Goal: Task Accomplishment & Management: Use online tool/utility

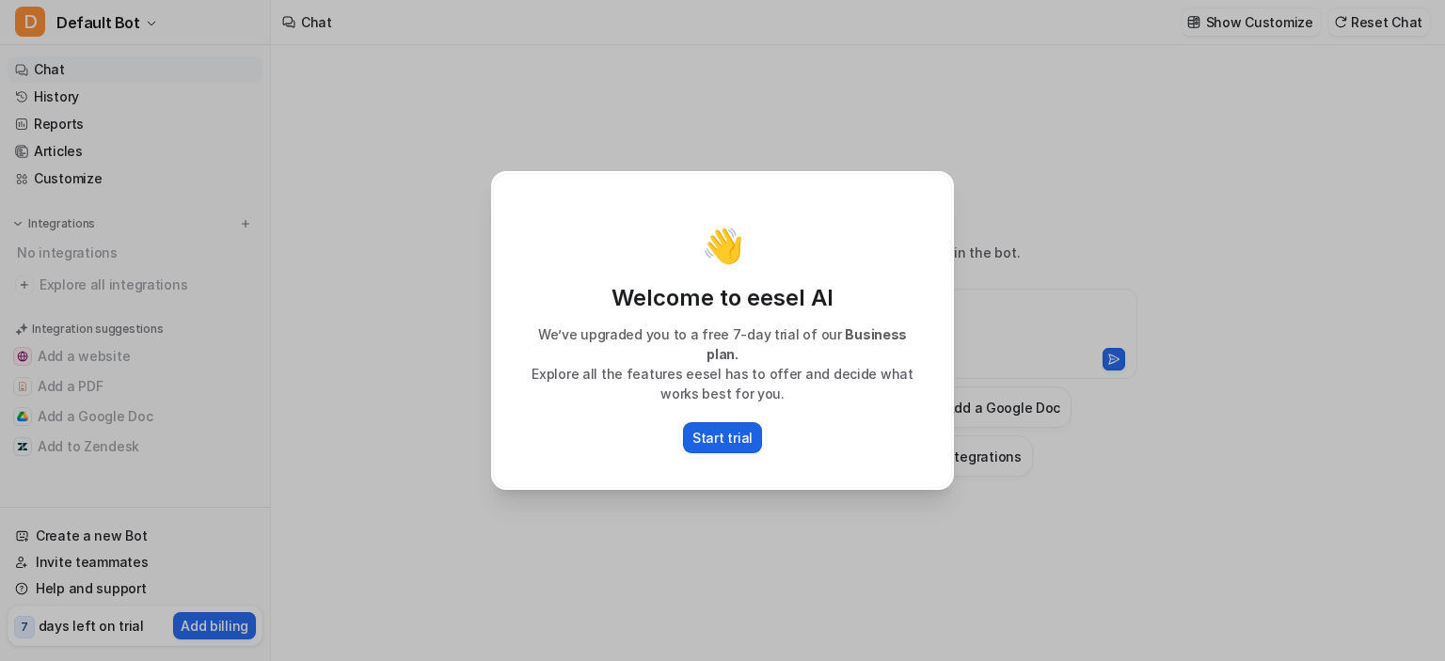
click at [725, 428] on p "Start trial" at bounding box center [723, 438] width 60 height 20
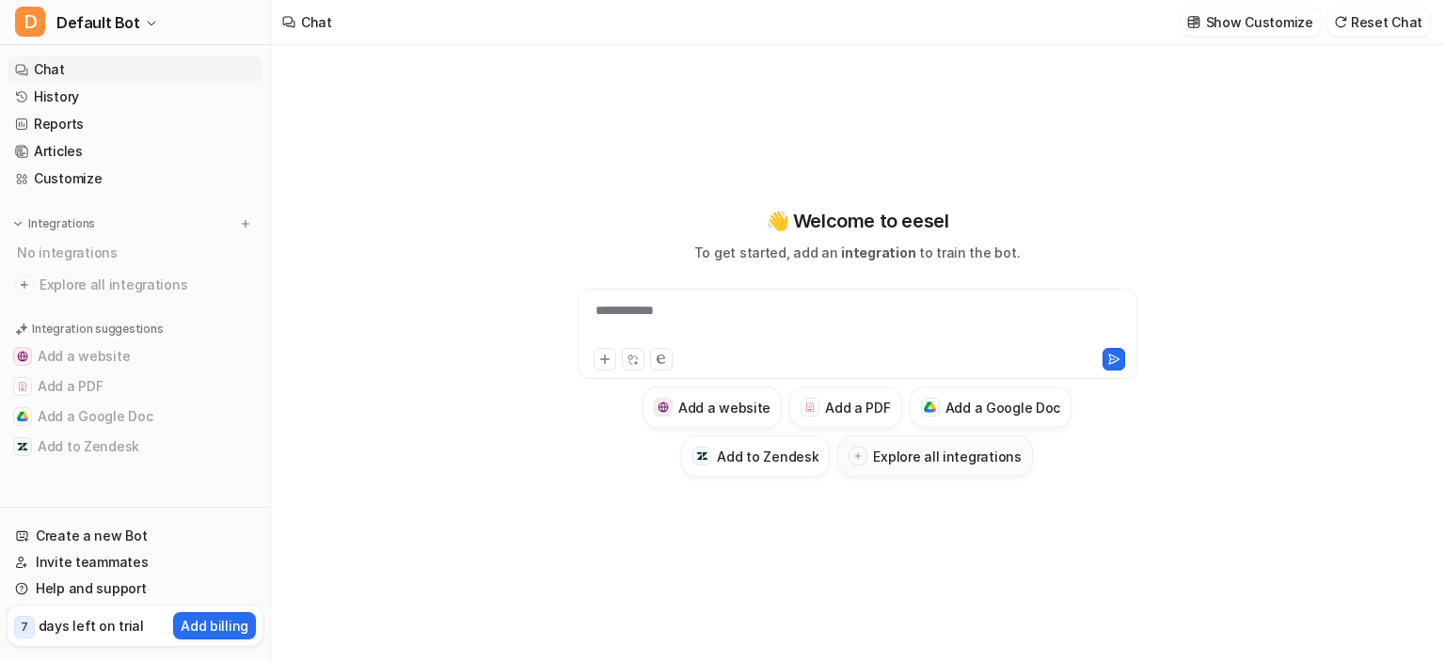
click at [937, 468] on button "Explore all integrations" at bounding box center [934, 456] width 195 height 41
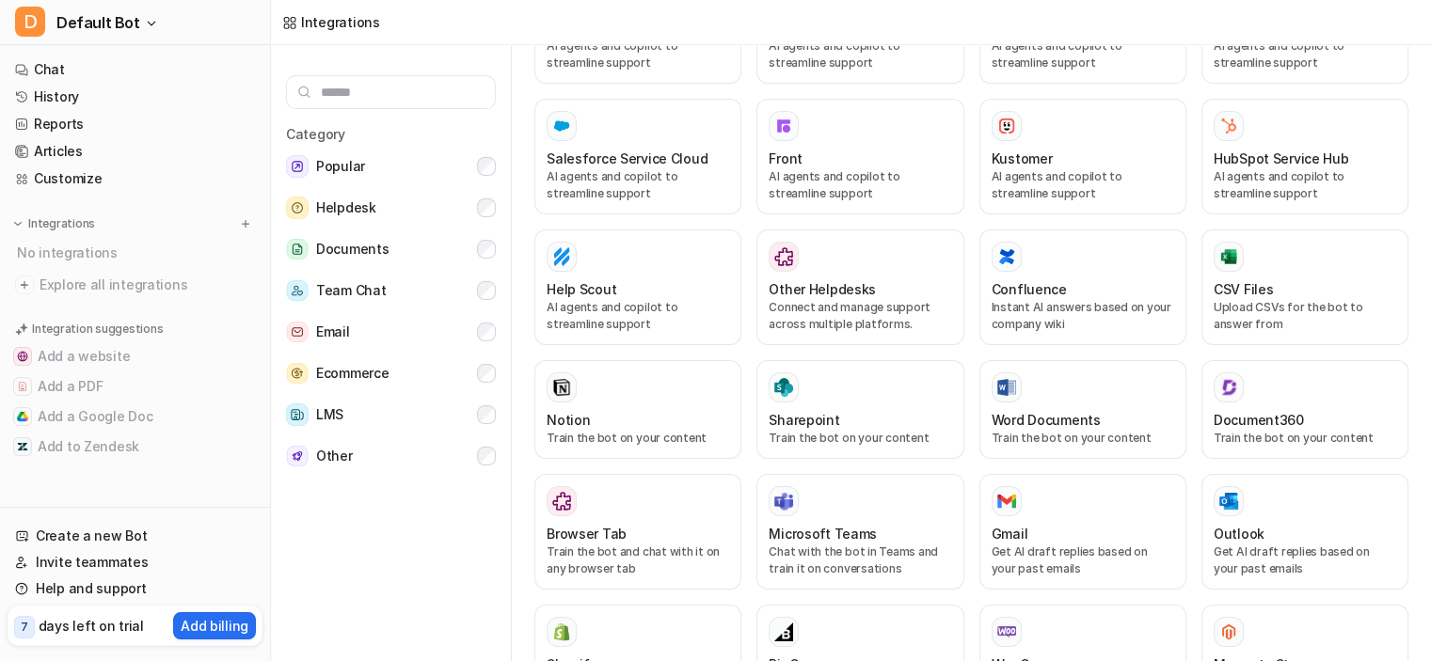
scroll to position [478, 0]
click at [1074, 253] on div "Confluence Instant AI answers based on your company wiki" at bounding box center [1083, 287] width 183 height 91
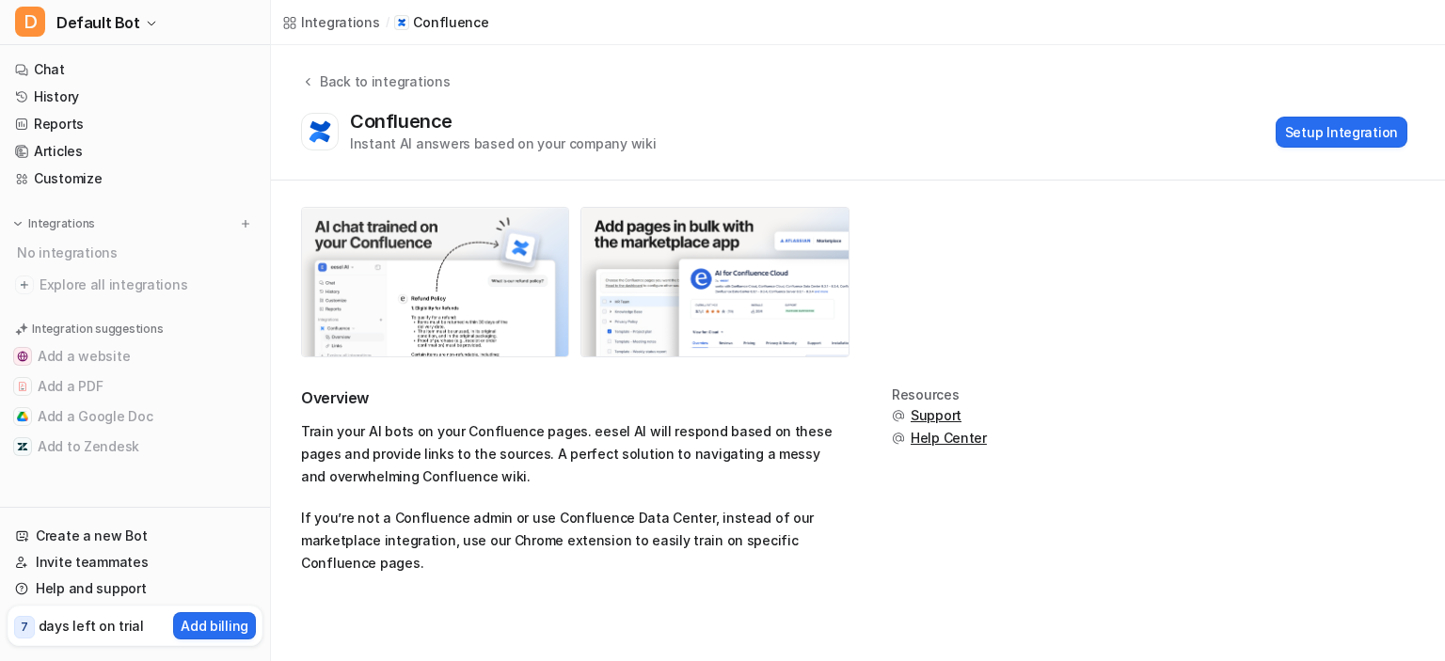
click at [520, 241] on img at bounding box center [435, 282] width 266 height 149
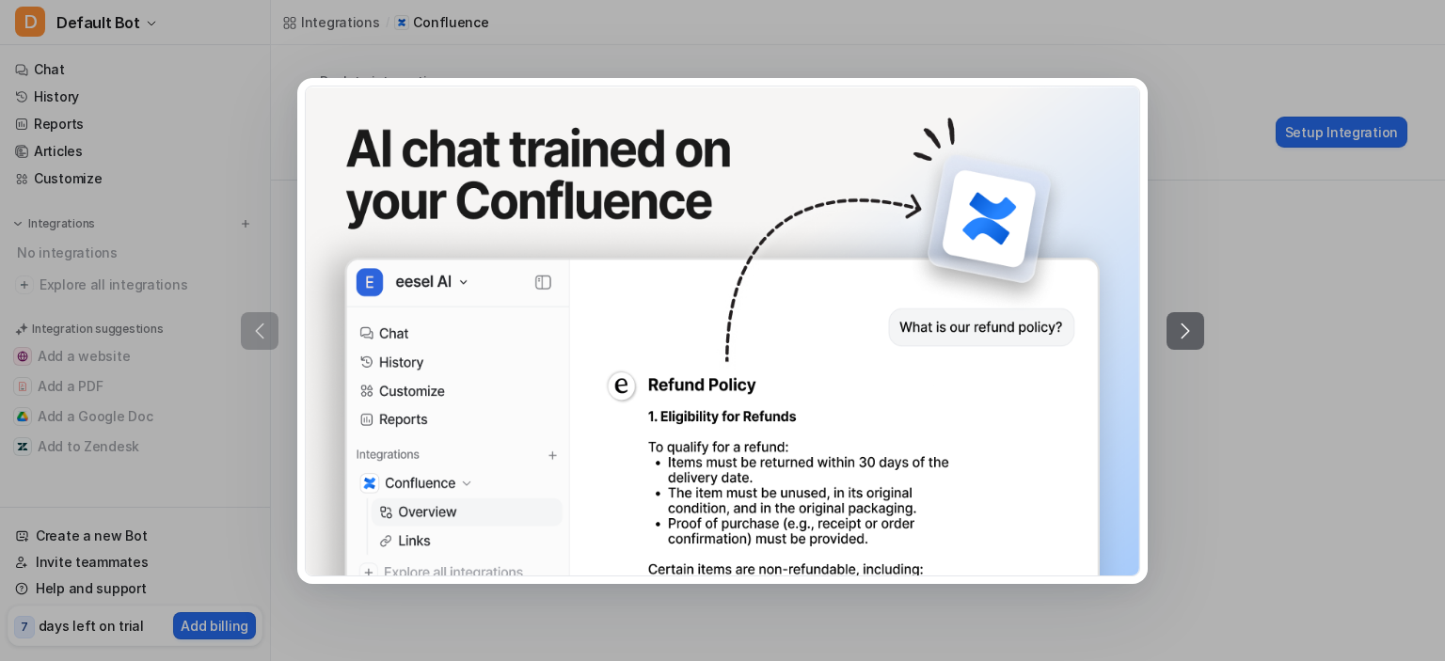
click at [1186, 320] on icon at bounding box center [1185, 331] width 23 height 23
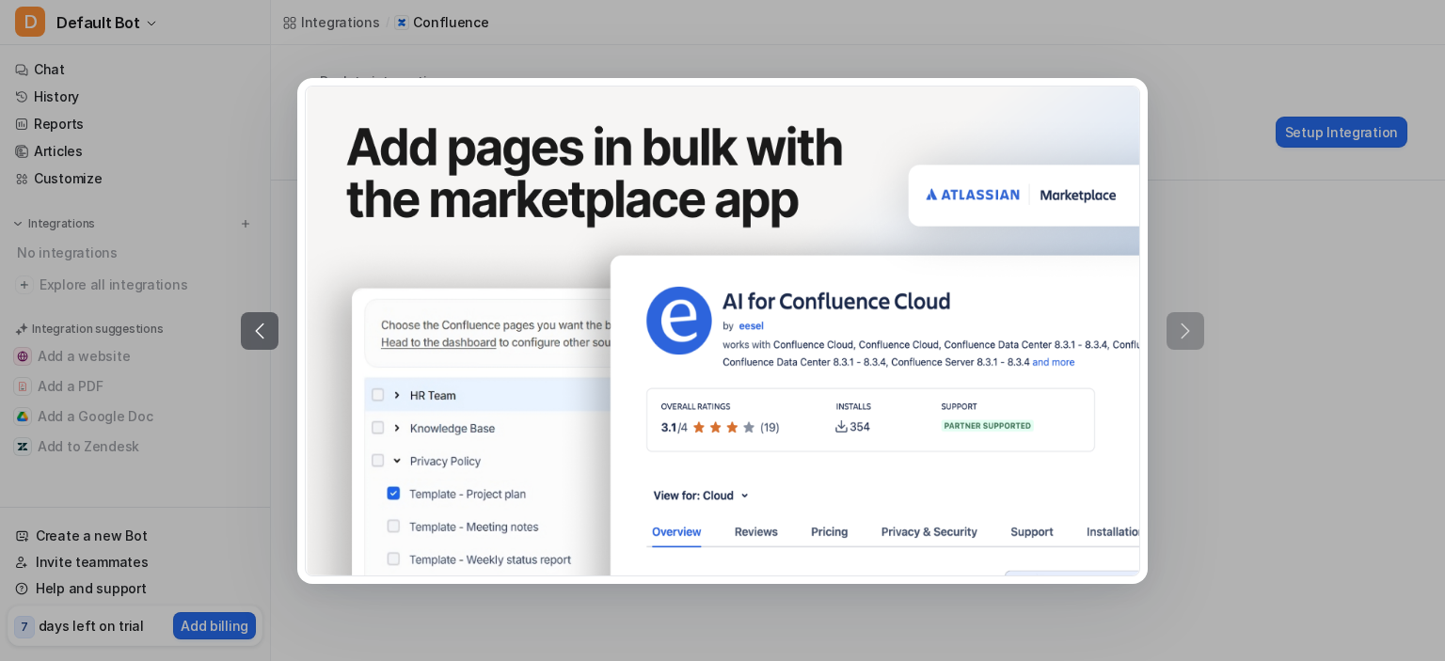
click at [1254, 308] on div at bounding box center [722, 330] width 1445 height 661
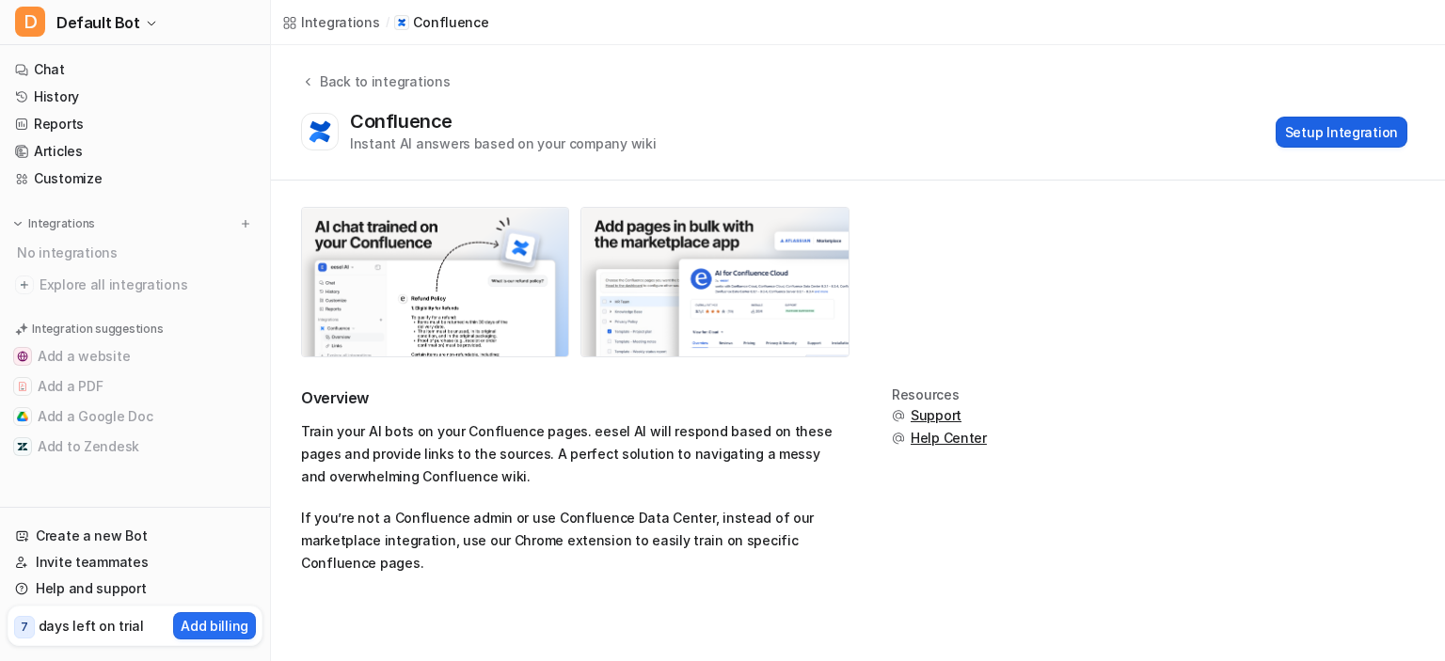
click at [1313, 135] on button "Setup Integration" at bounding box center [1342, 132] width 132 height 31
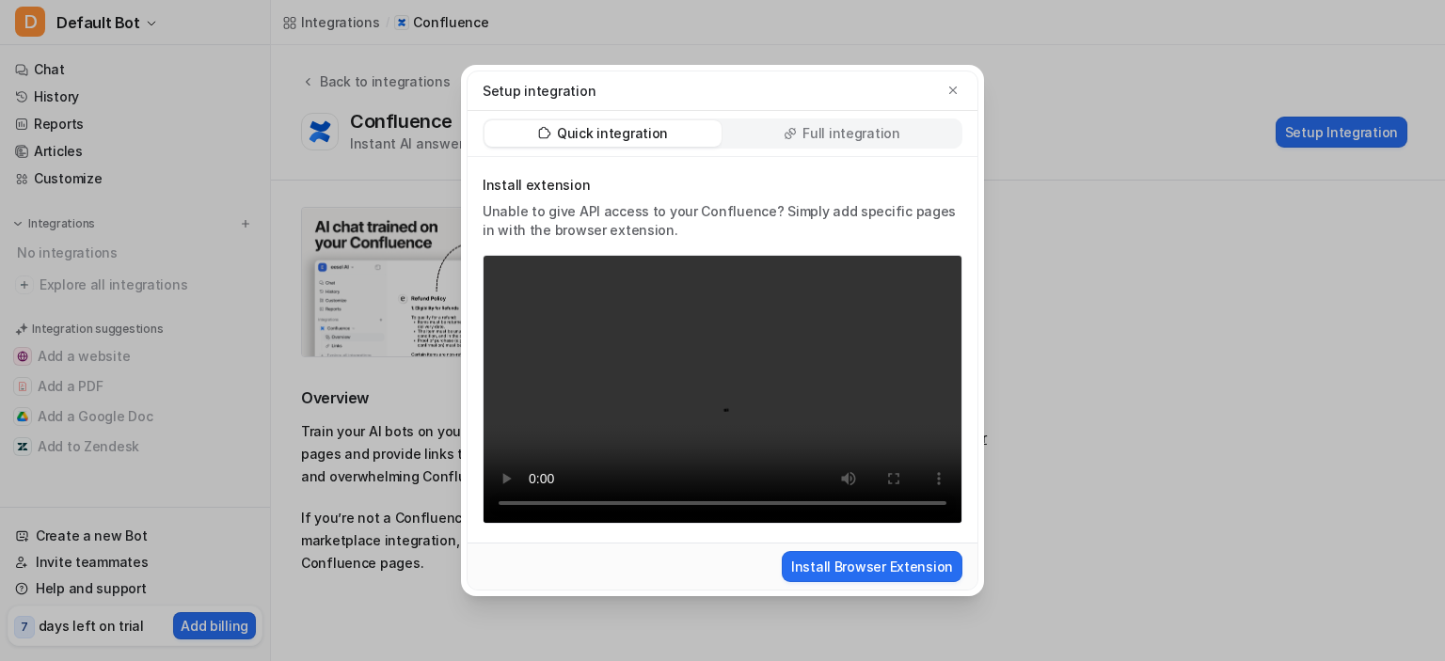
click at [839, 126] on p "Full integration" at bounding box center [852, 133] width 98 height 19
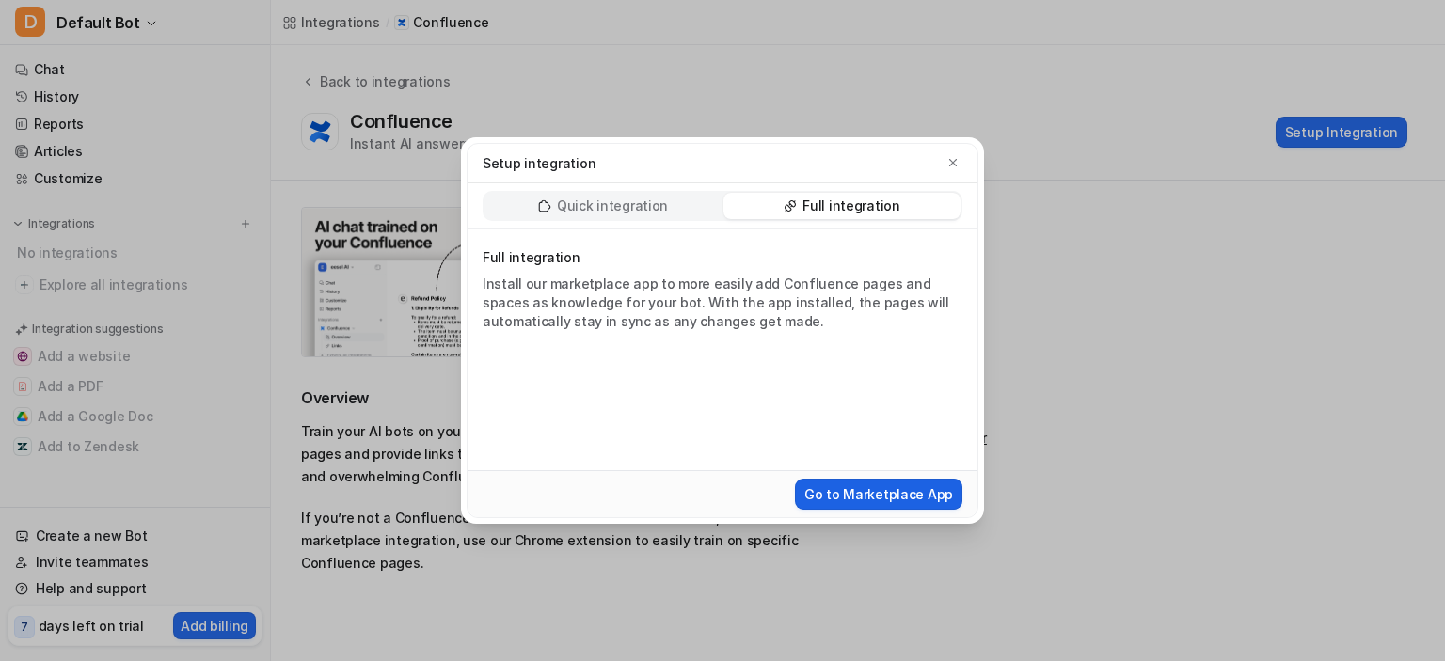
click at [860, 496] on button "Go to Marketplace App" at bounding box center [878, 494] width 167 height 31
click at [955, 165] on icon "button" at bounding box center [953, 163] width 8 height 8
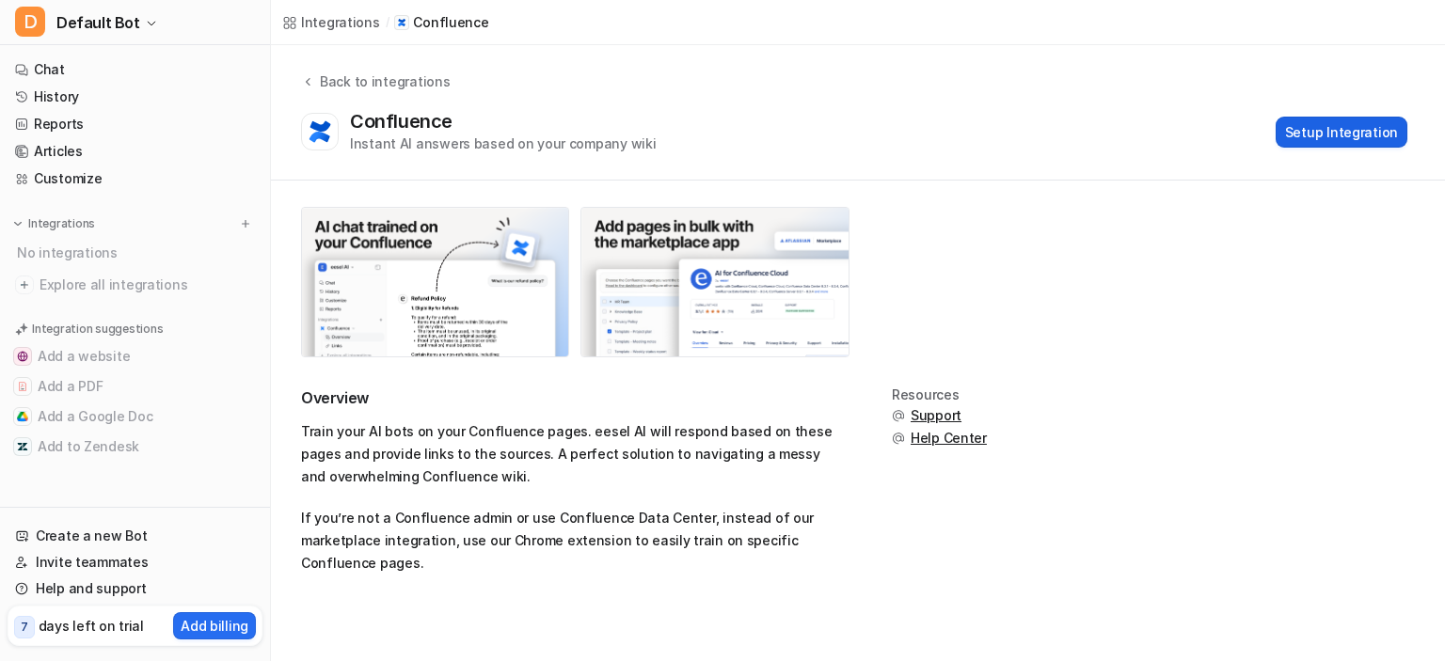
click at [1304, 141] on button "Setup Integration" at bounding box center [1342, 132] width 132 height 31
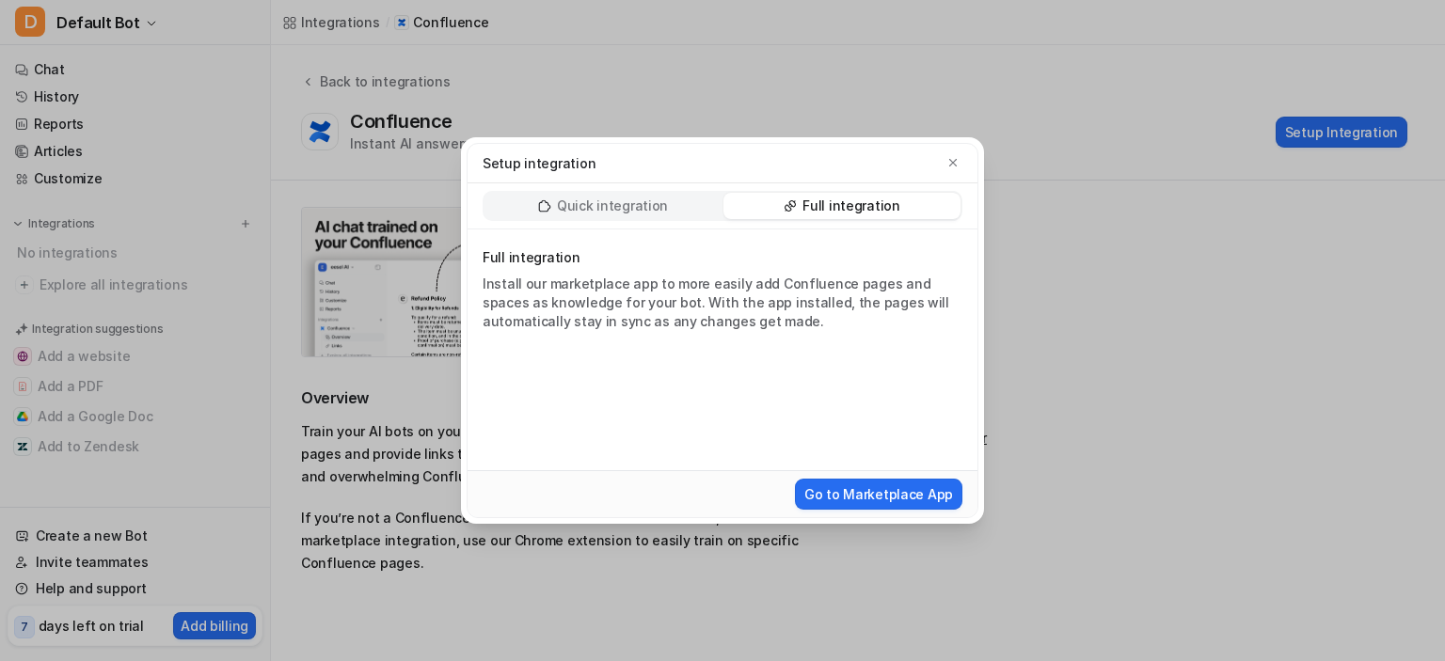
click at [626, 193] on div "Quick integration" at bounding box center [603, 206] width 237 height 26
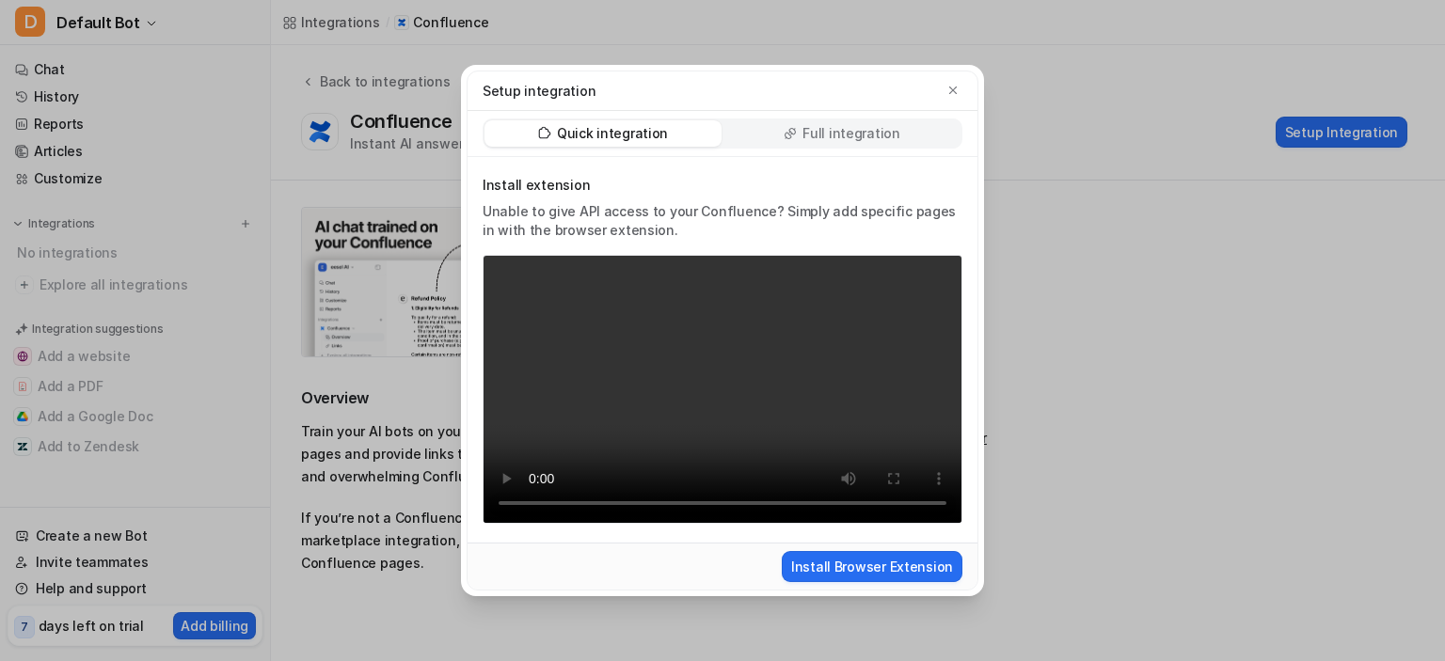
click at [833, 399] on video "Your browser does not support the video tag." at bounding box center [723, 390] width 480 height 270
click at [949, 86] on icon "button" at bounding box center [953, 90] width 13 height 13
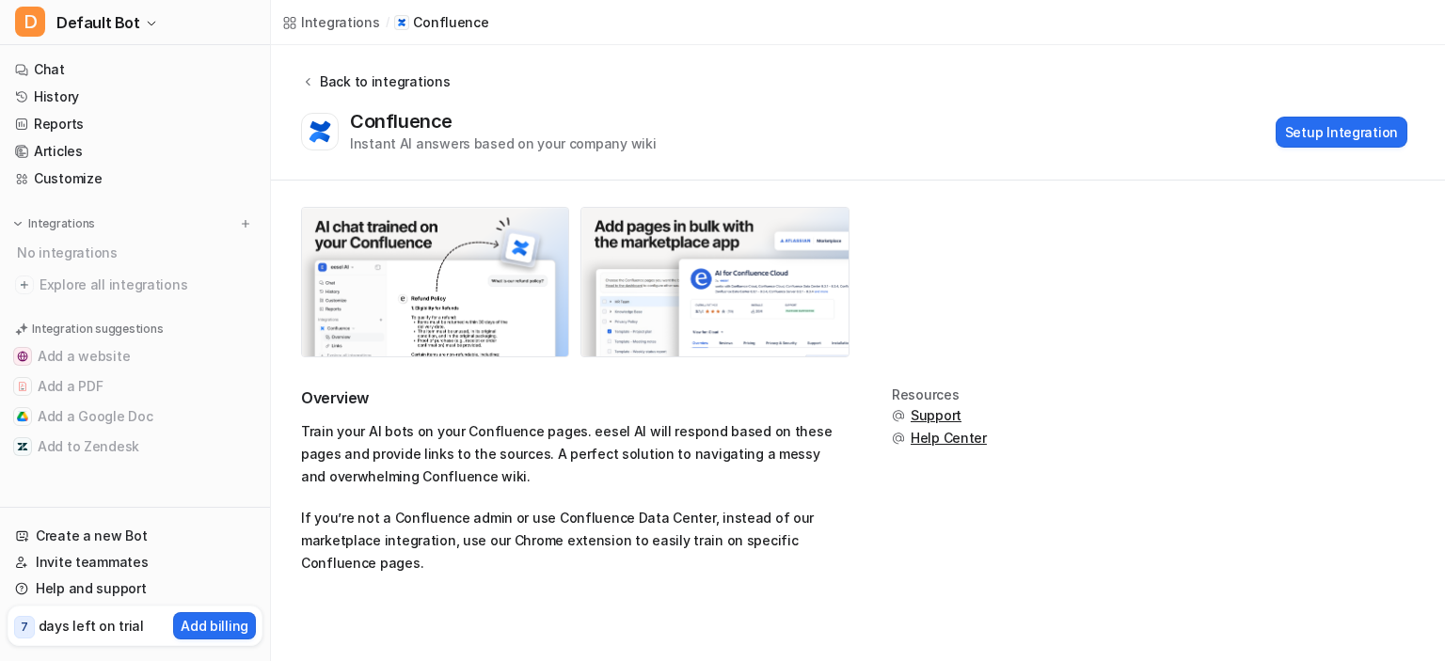
click at [357, 85] on div "Back to integrations" at bounding box center [381, 82] width 135 height 20
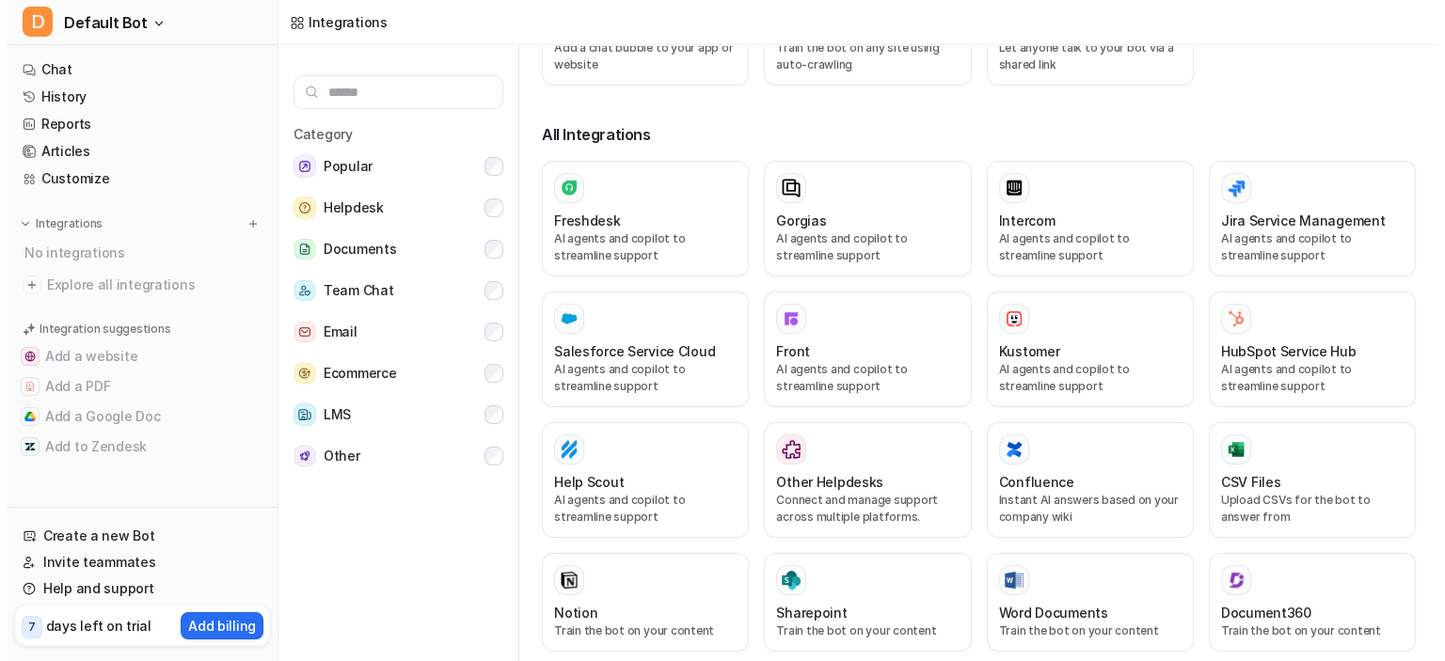
scroll to position [288, 0]
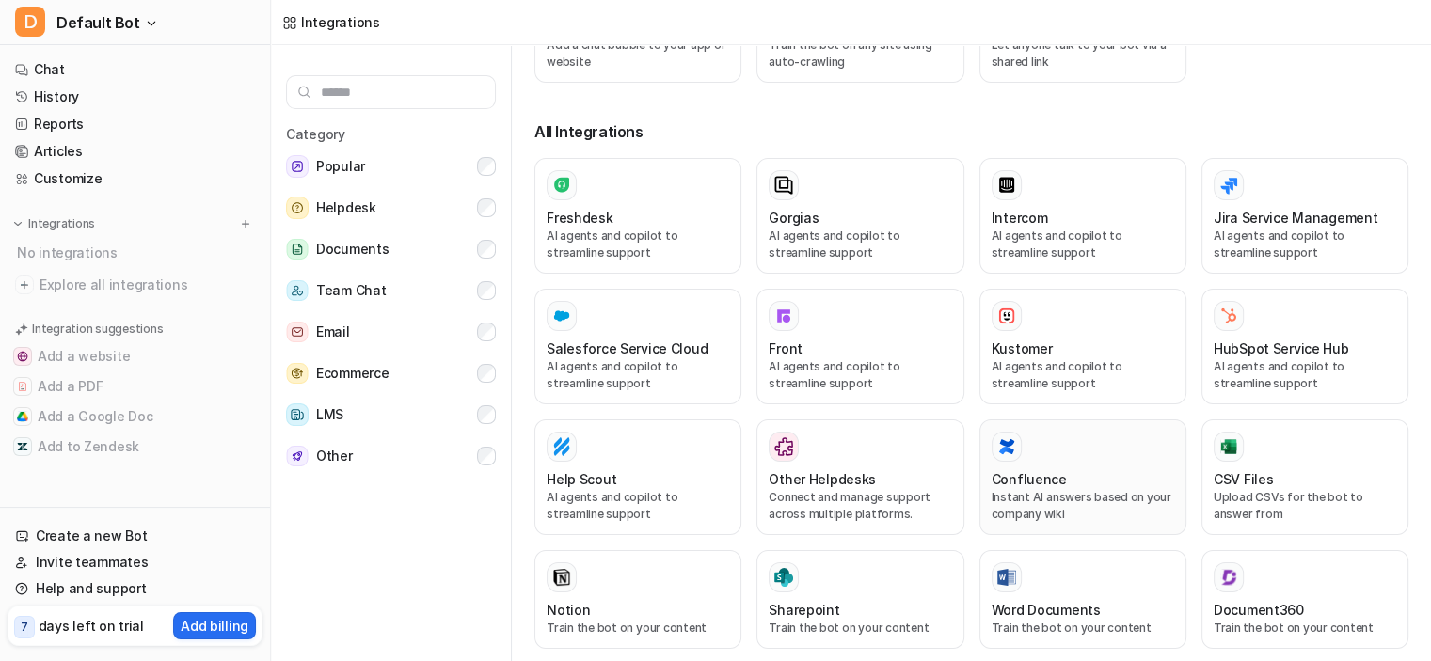
click at [1061, 470] on div "Confluence" at bounding box center [1083, 480] width 183 height 20
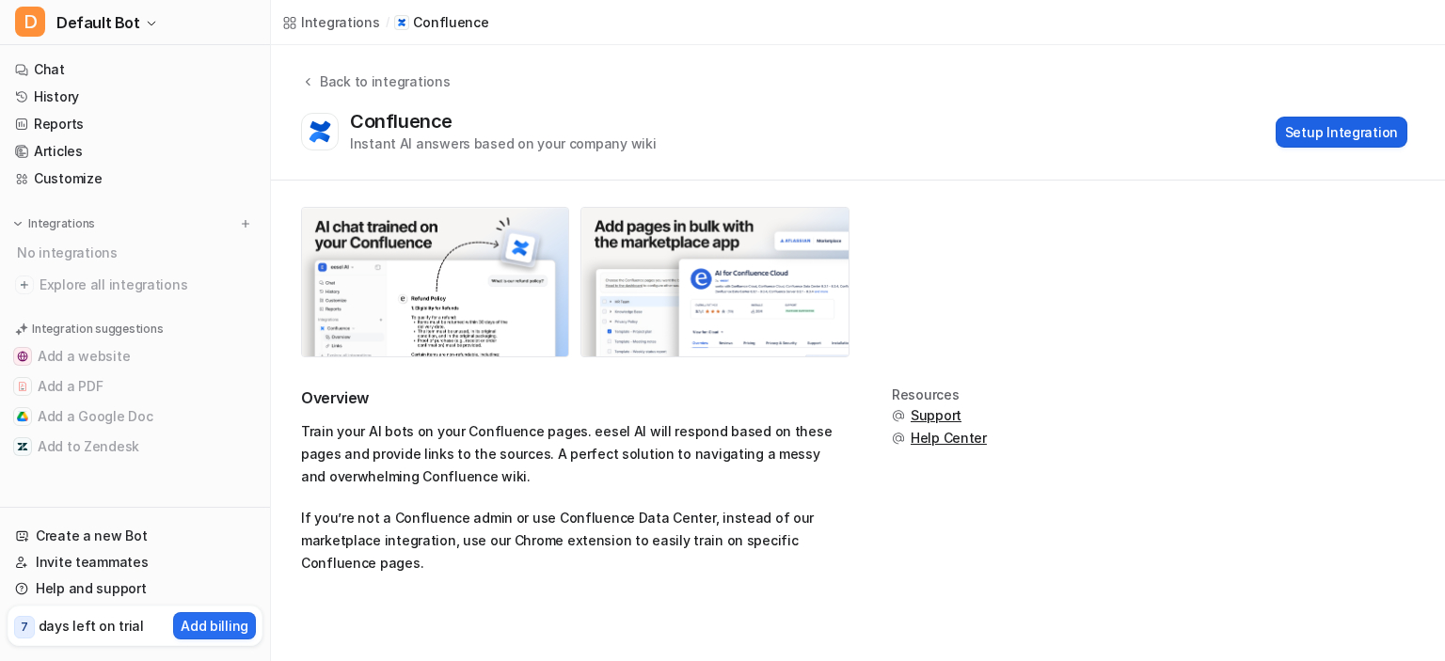
click at [1355, 130] on button "Setup Integration" at bounding box center [1342, 132] width 132 height 31
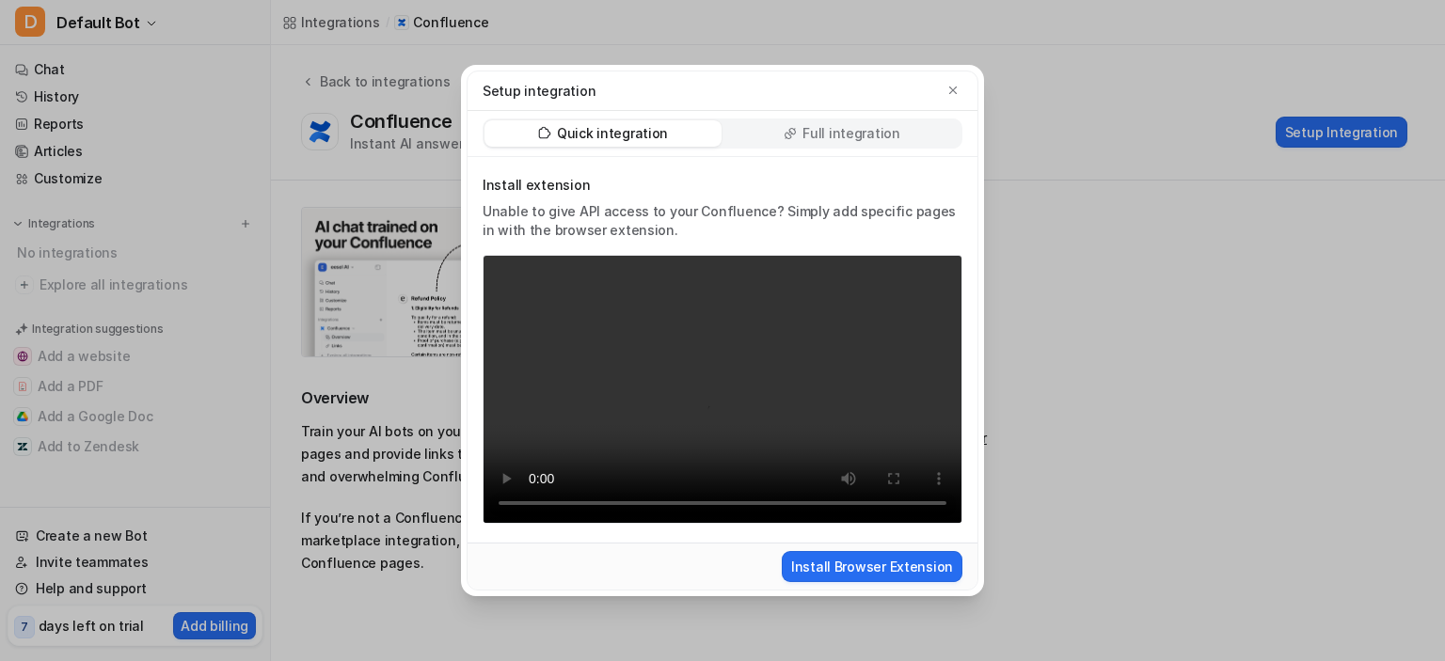
click at [858, 132] on p "Full integration" at bounding box center [852, 133] width 98 height 19
